Goal: Task Accomplishment & Management: Manage account settings

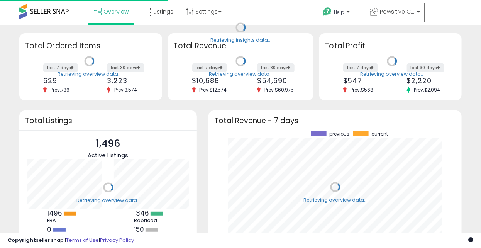
scroll to position [78, 87]
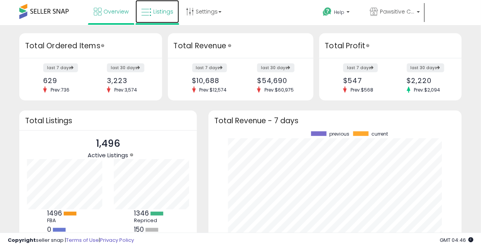
click at [157, 10] on span "Listings" at bounding box center [163, 12] width 20 height 8
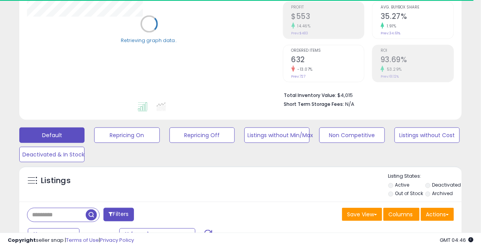
scroll to position [232, 0]
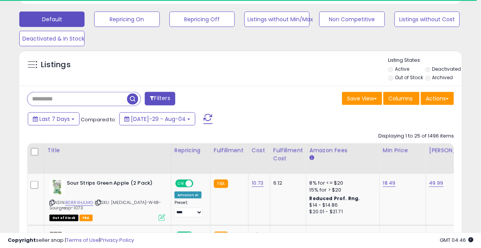
click at [31, 101] on input "text" at bounding box center [77, 99] width 100 height 14
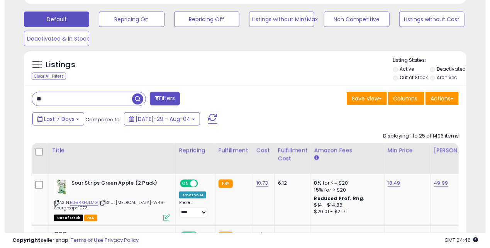
scroll to position [159, 256]
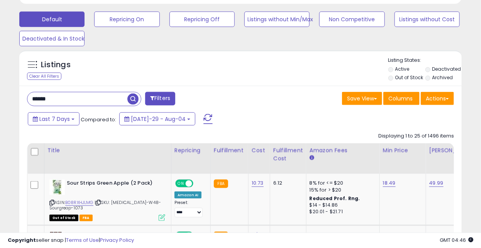
type input "******"
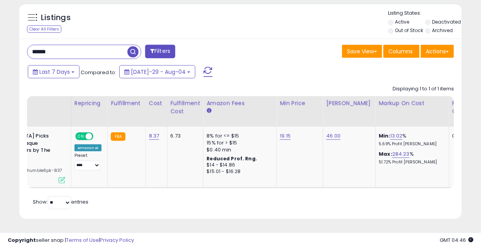
scroll to position [0, 122]
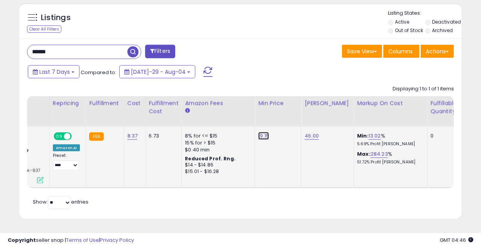
click at [258, 132] on link "19.15" at bounding box center [263, 136] width 11 height 8
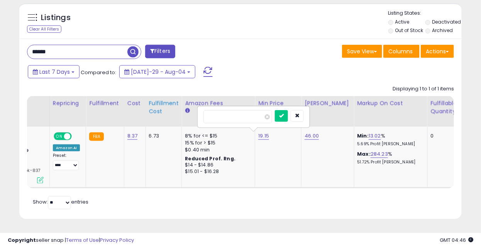
drag, startPoint x: 230, startPoint y: 105, endPoint x: 156, endPoint y: 99, distance: 73.7
type input "*****"
click button "submit" at bounding box center [281, 116] width 13 height 12
